Goal: Task Accomplishment & Management: Manage account settings

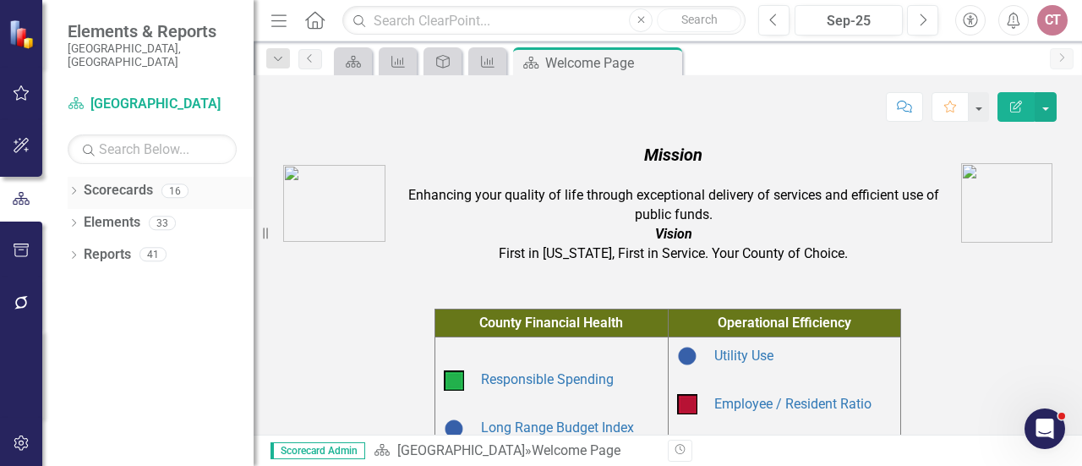
click at [73, 188] on icon "Dropdown" at bounding box center [74, 192] width 12 height 9
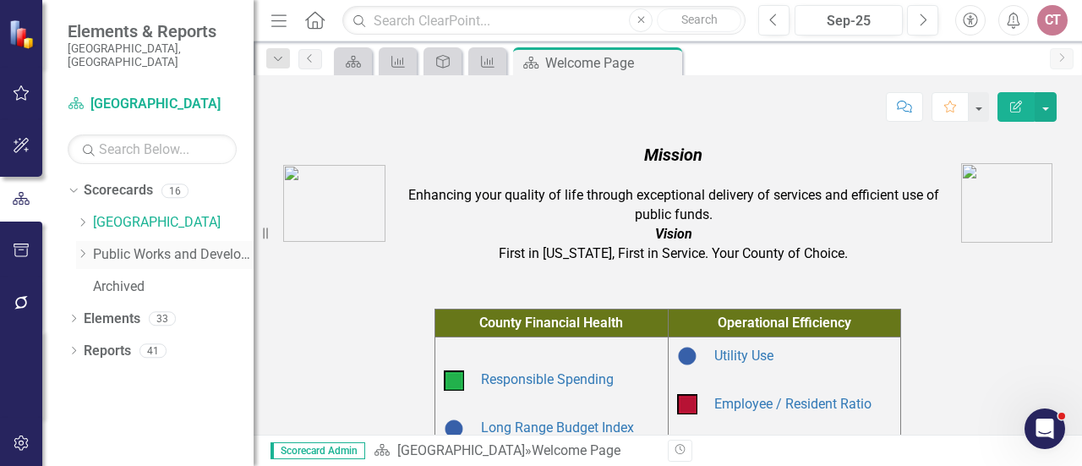
click at [81, 249] on icon "Dropdown" at bounding box center [82, 254] width 13 height 10
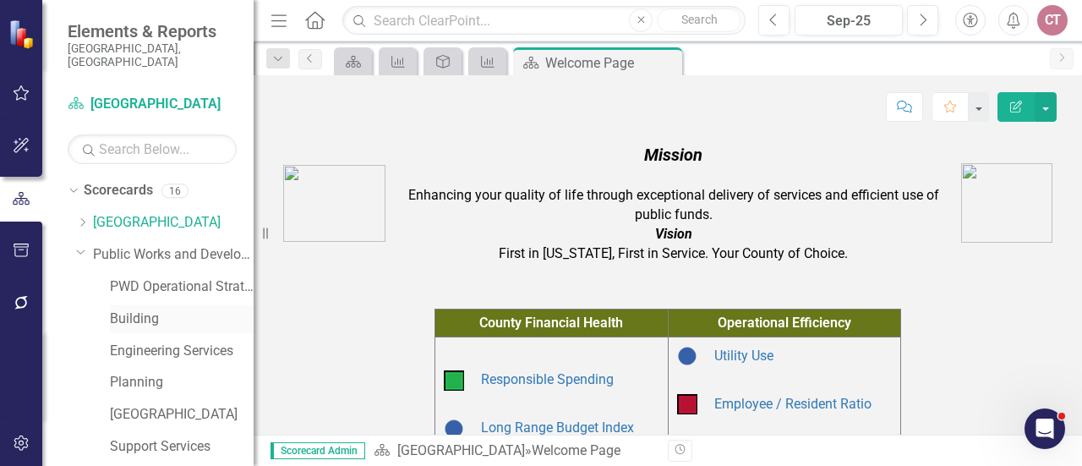
scroll to position [85, 0]
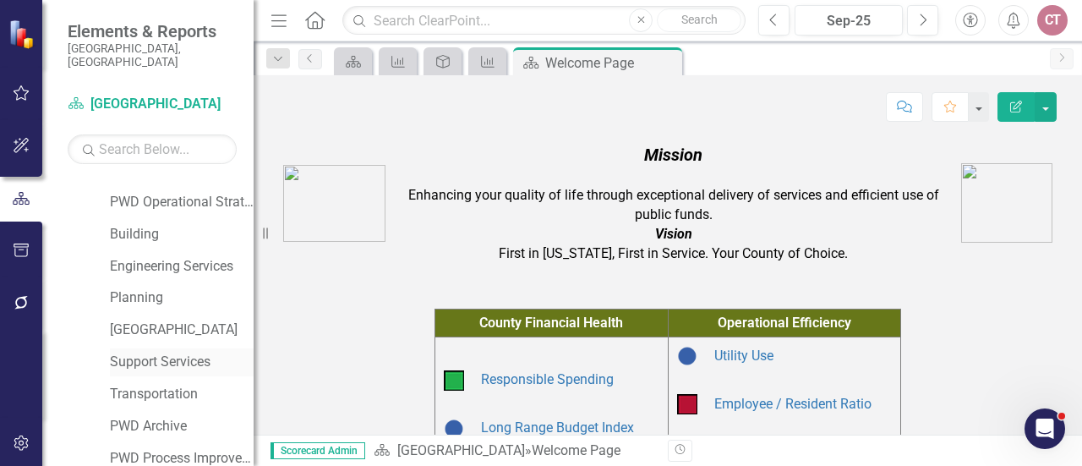
click at [148, 353] on link "Support Services" at bounding box center [182, 362] width 144 height 19
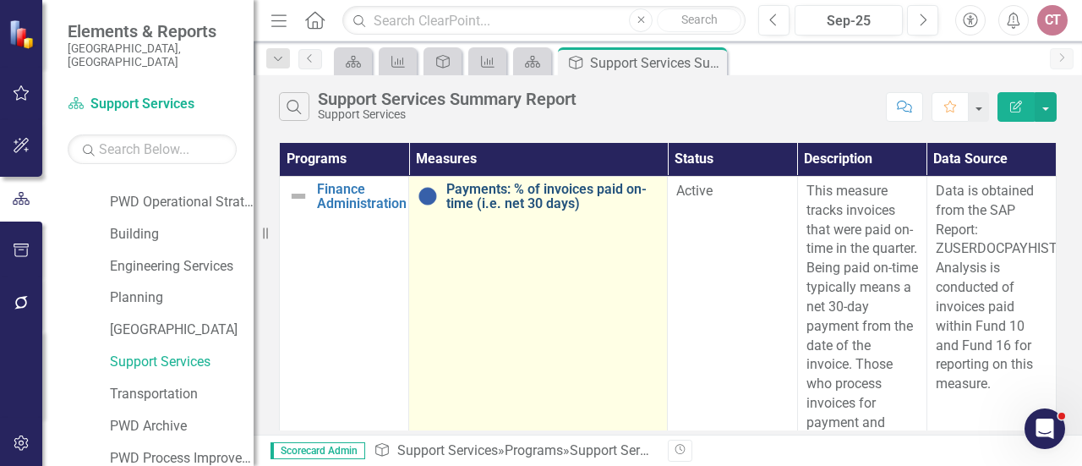
click at [470, 196] on link "Payments: % of invoices paid on-time (i.e. net 30 days)" at bounding box center [552, 197] width 212 height 30
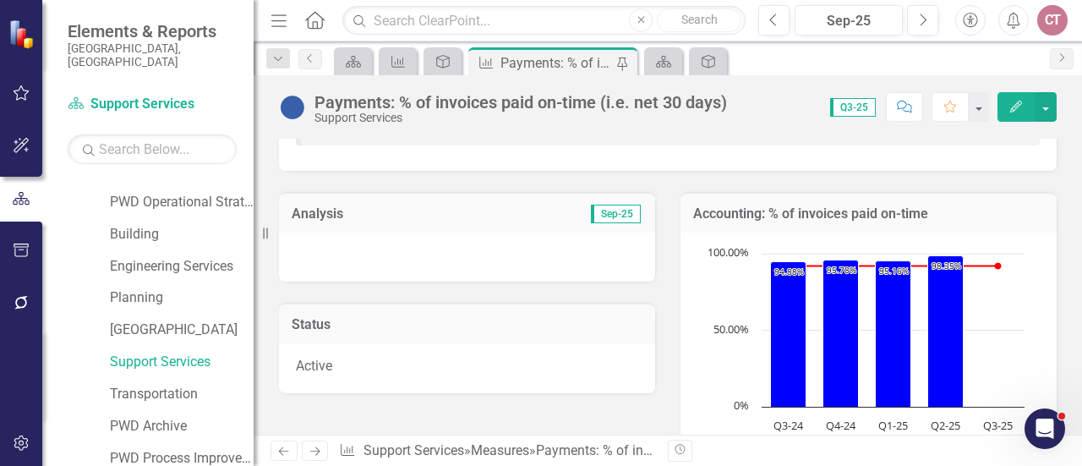
scroll to position [169, 0]
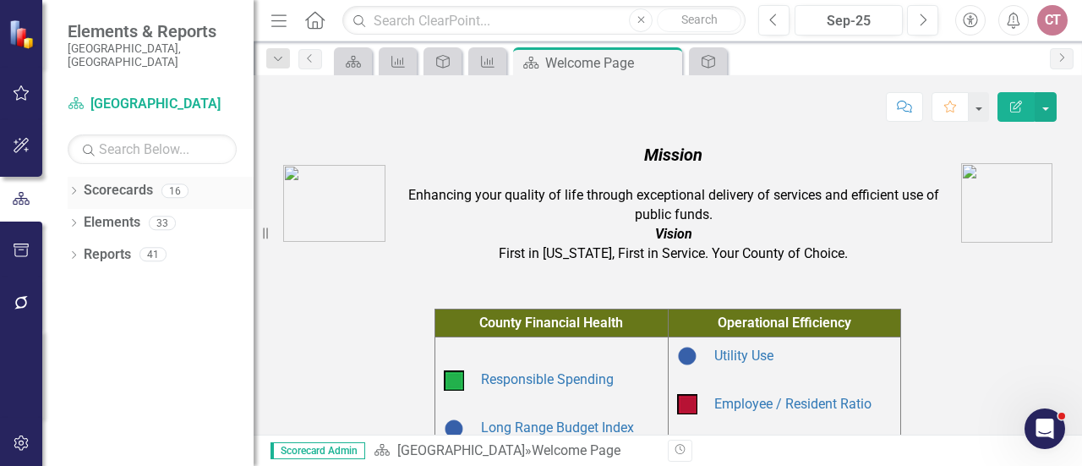
click at [69, 188] on icon "Dropdown" at bounding box center [74, 192] width 12 height 9
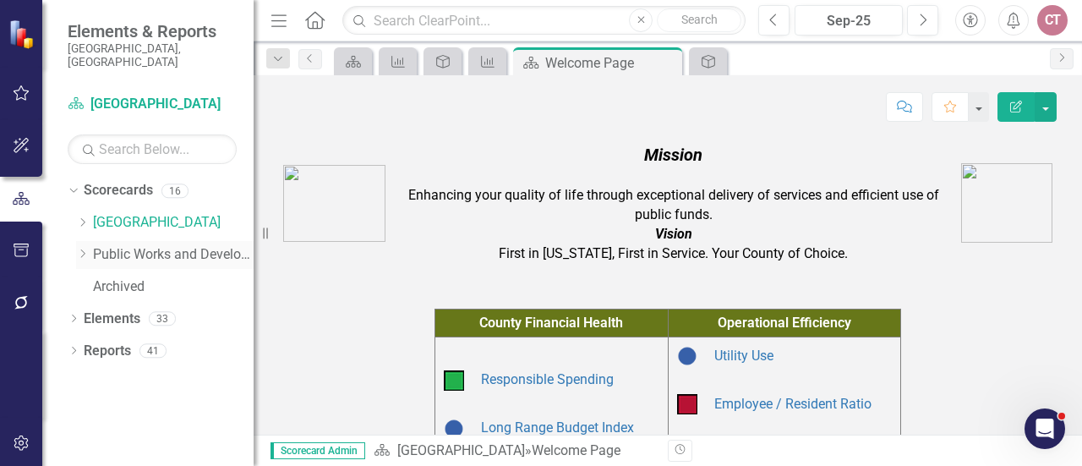
click at [85, 249] on icon at bounding box center [83, 253] width 4 height 8
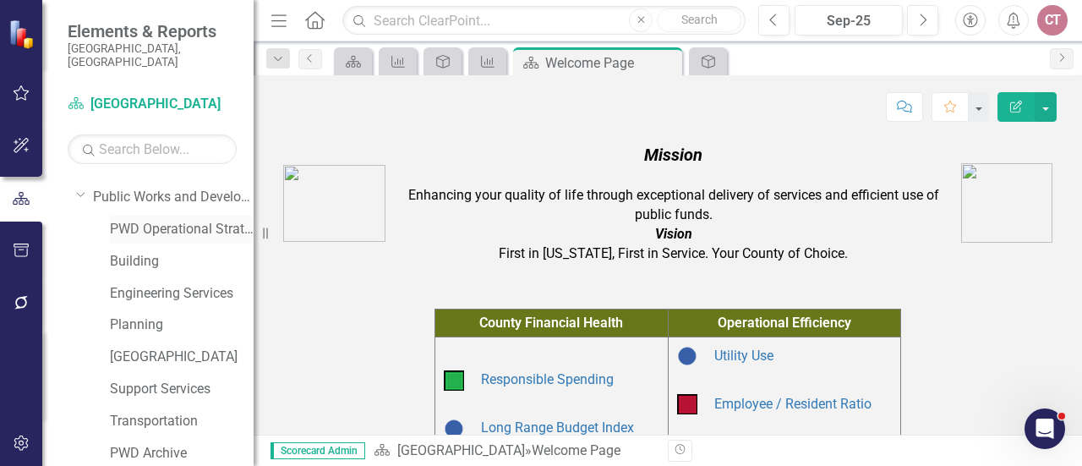
scroll to position [85, 0]
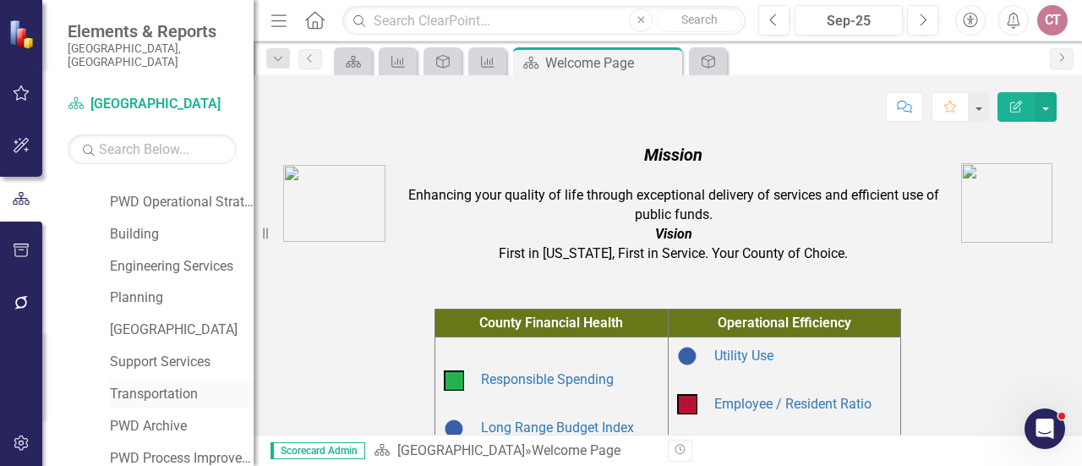
click at [140, 385] on link "Transportation" at bounding box center [182, 394] width 144 height 19
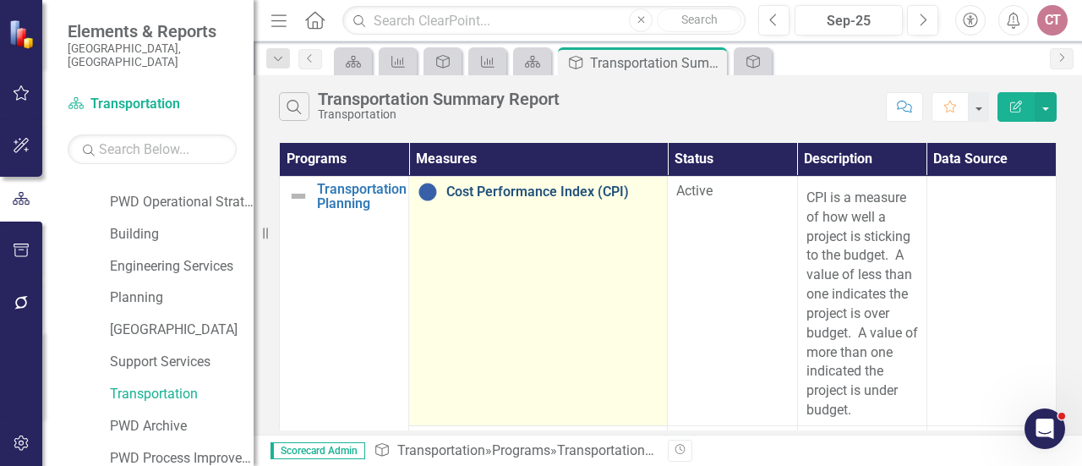
click at [450, 193] on link "Cost Performance Index (CPI)" at bounding box center [552, 191] width 212 height 15
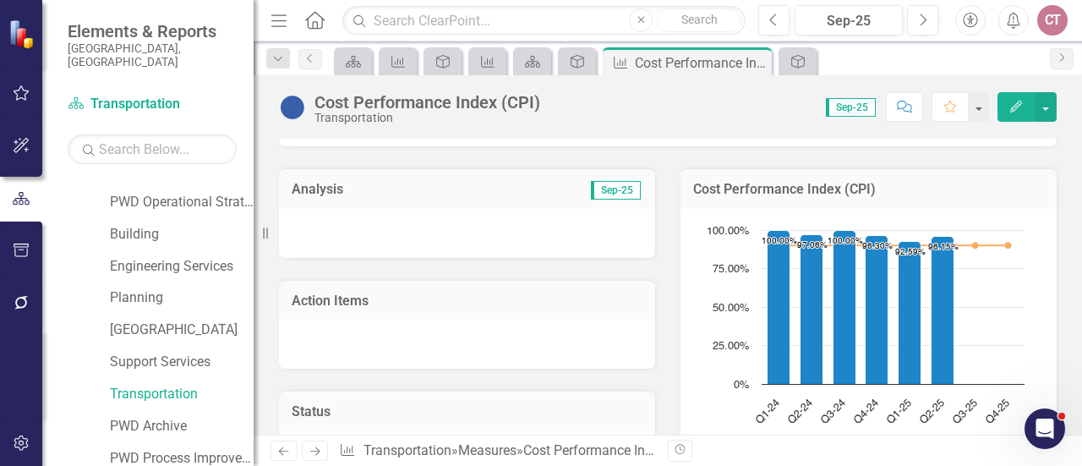
scroll to position [169, 0]
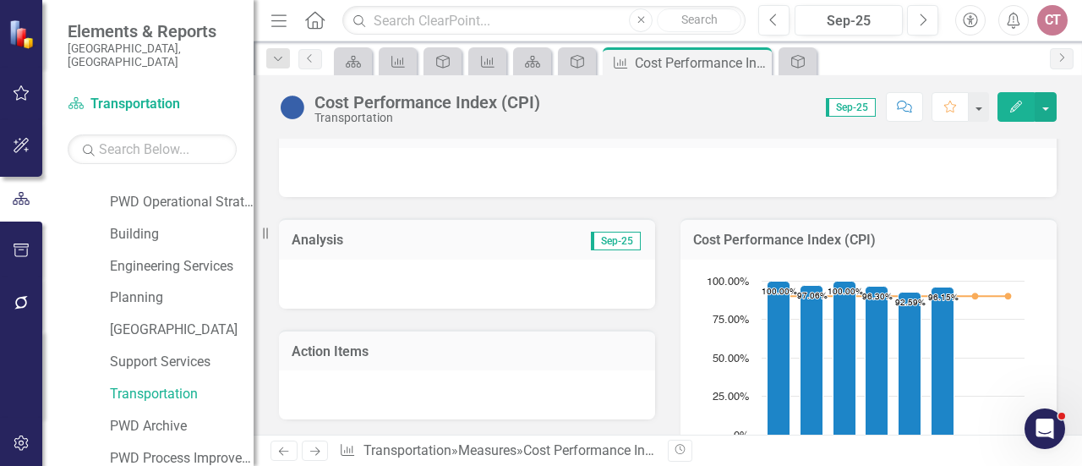
click at [1014, 104] on icon "Edit" at bounding box center [1016, 107] width 15 height 12
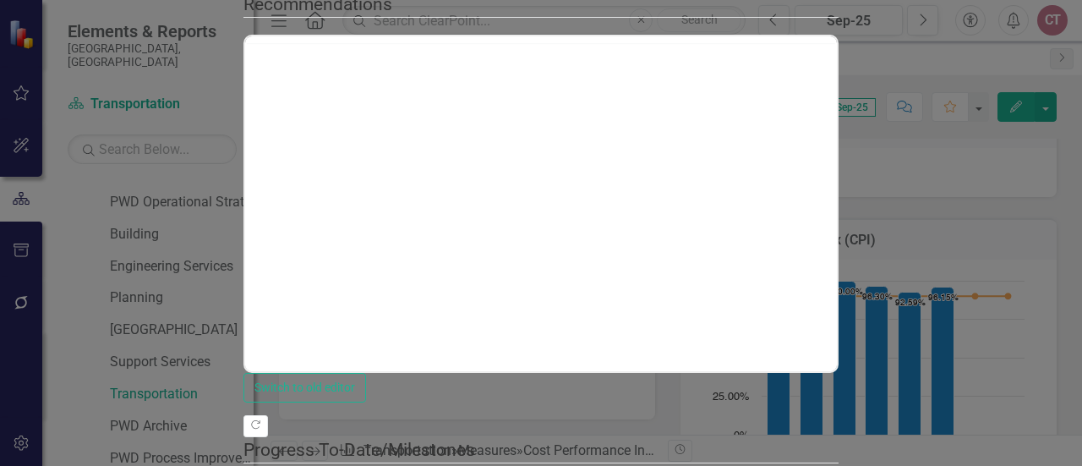
scroll to position [0, 0]
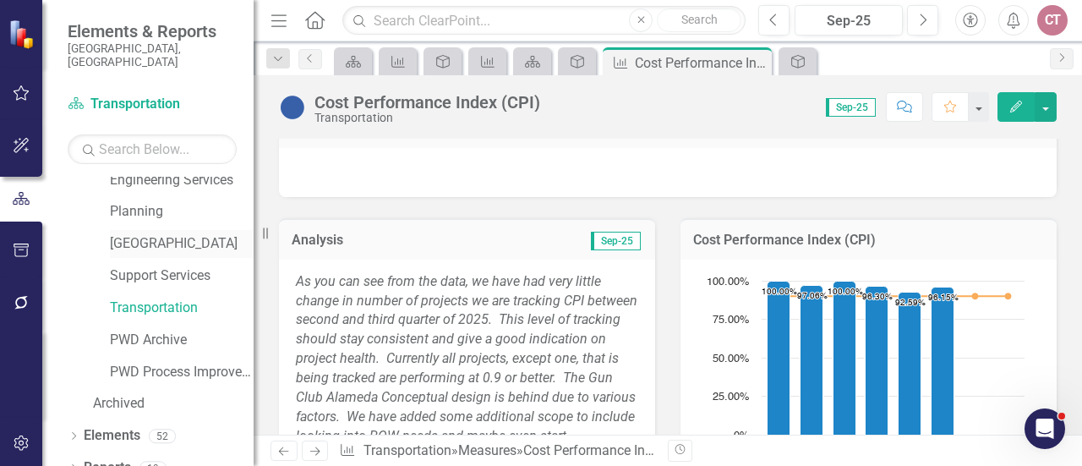
scroll to position [176, 0]
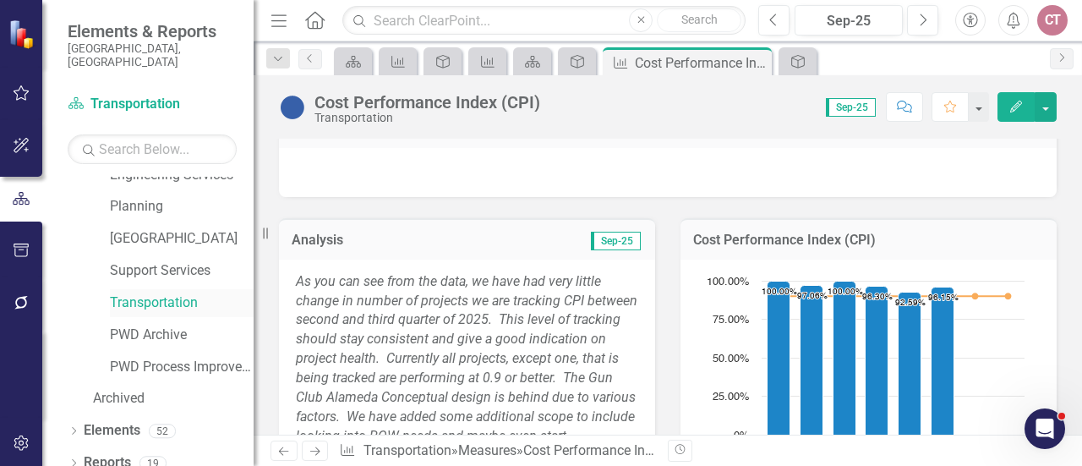
click at [144, 293] on link "Transportation" at bounding box center [182, 302] width 144 height 19
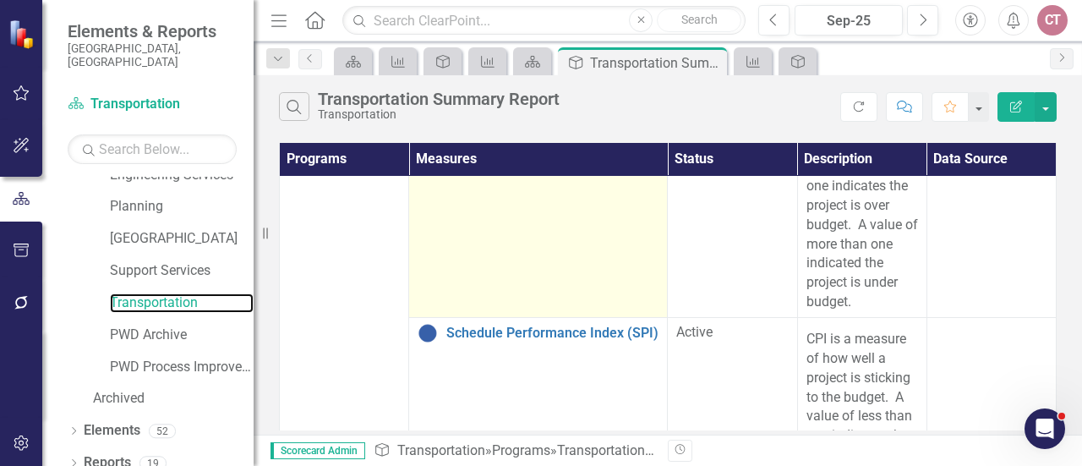
scroll to position [169, 0]
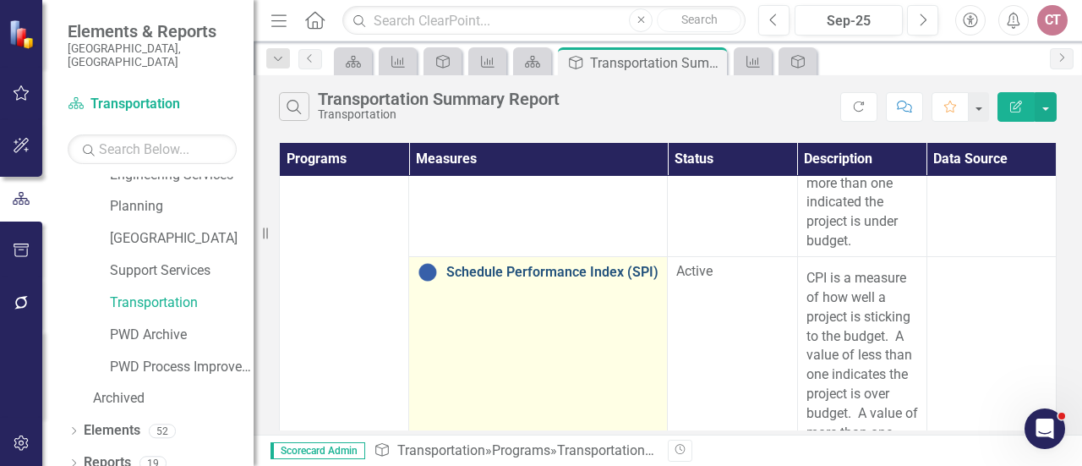
click at [484, 271] on link "Schedule Performance Index (SPI)" at bounding box center [552, 272] width 212 height 15
